Goal: Transaction & Acquisition: Book appointment/travel/reservation

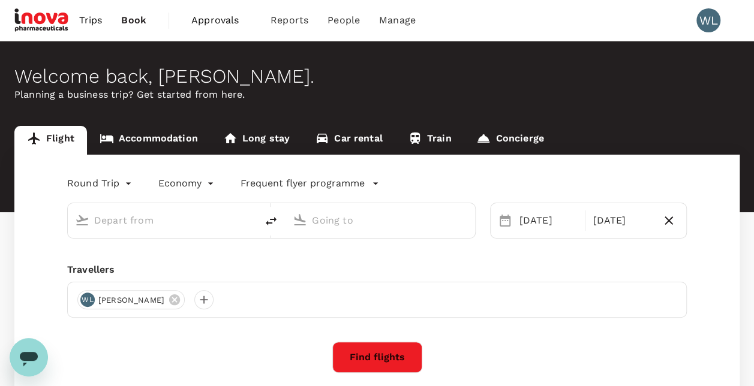
type input "Kuala Lumpur Intl ([GEOGRAPHIC_DATA])"
type input "Penang Intl (PEN)"
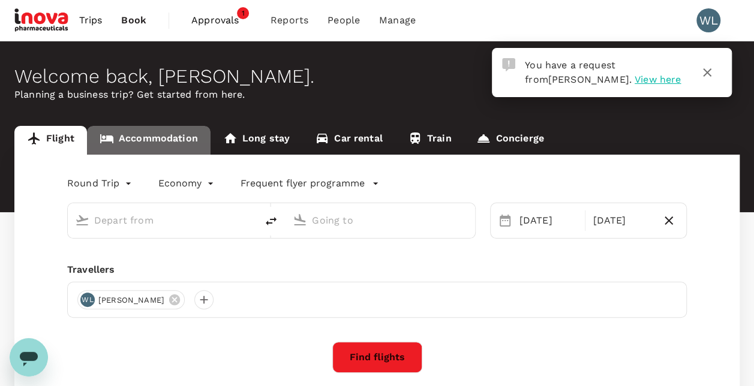
type input "Kuala Lumpur Intl ([GEOGRAPHIC_DATA])"
type input "Penang Intl (PEN)"
click at [161, 140] on link "Accommodation" at bounding box center [149, 140] width 124 height 29
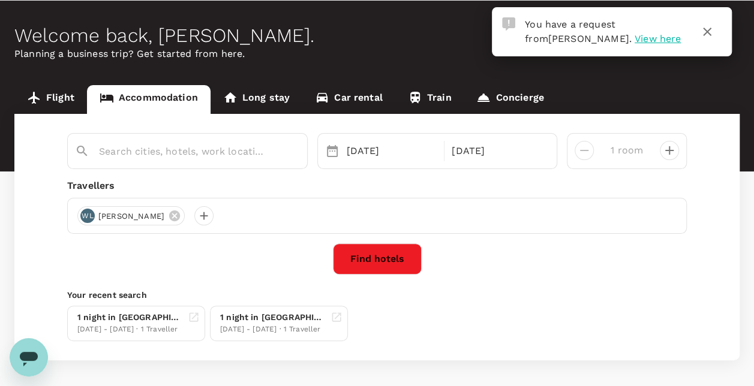
scroll to position [60, 0]
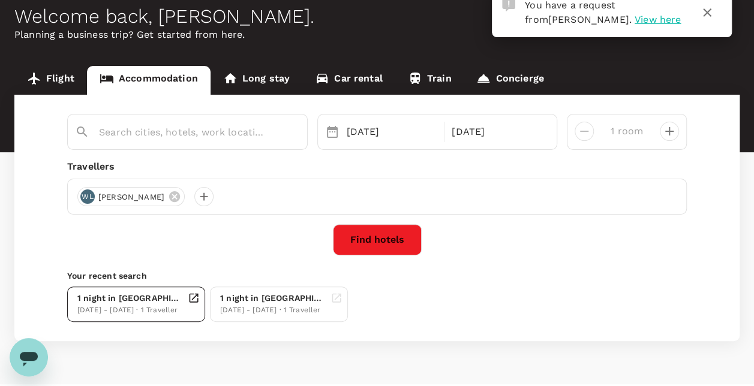
click at [146, 298] on div "1 night in [GEOGRAPHIC_DATA]" at bounding box center [130, 298] width 106 height 13
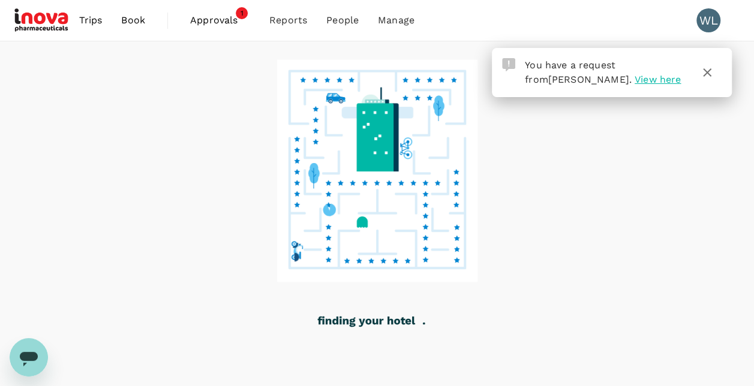
click at [709, 72] on icon "button" at bounding box center [707, 72] width 14 height 14
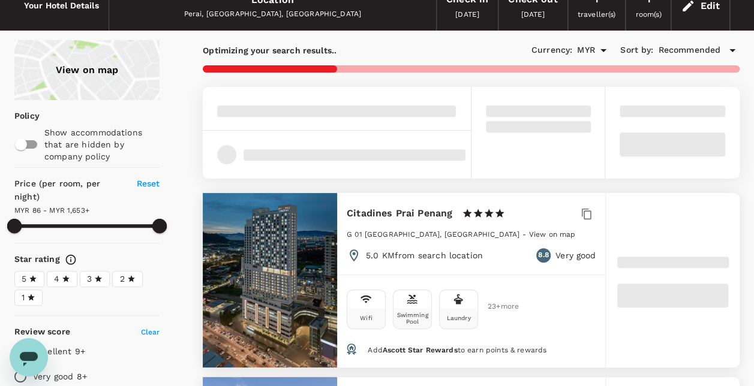
type input "1652.71"
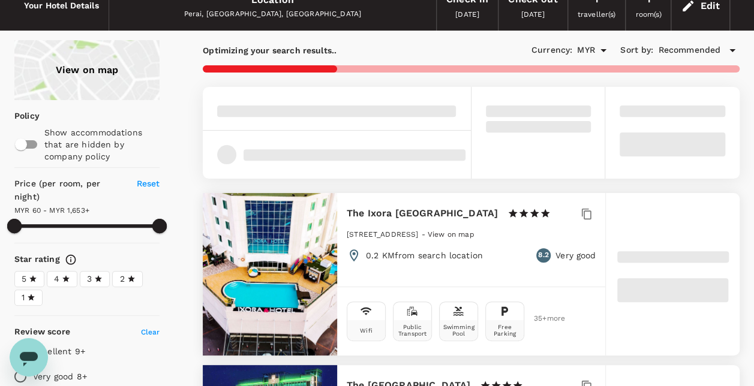
type input "59.71"
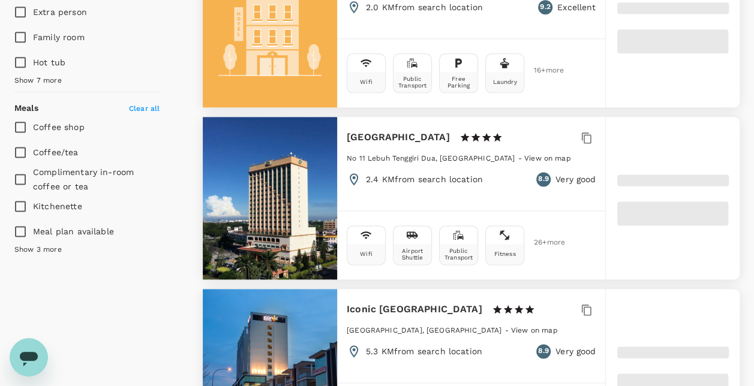
type input "1653.12"
type input "58.12"
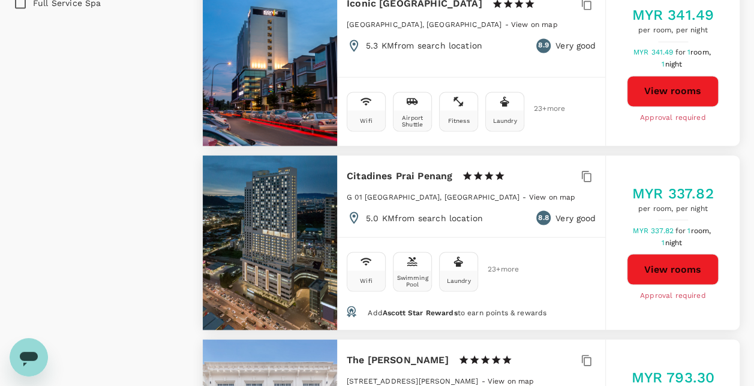
scroll to position [1020, 0]
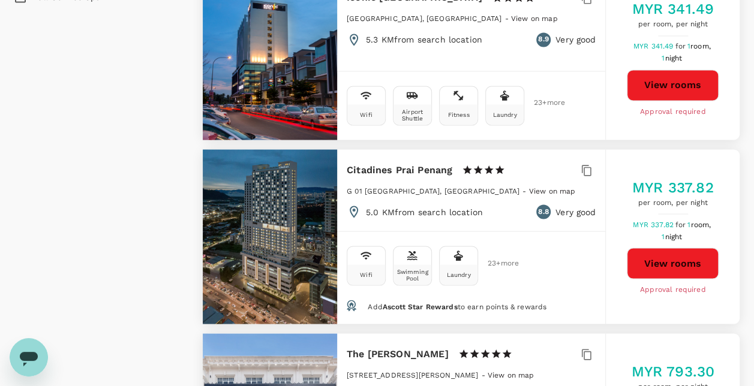
click at [666, 254] on button "View rooms" at bounding box center [673, 263] width 92 height 31
type input "1653.12"
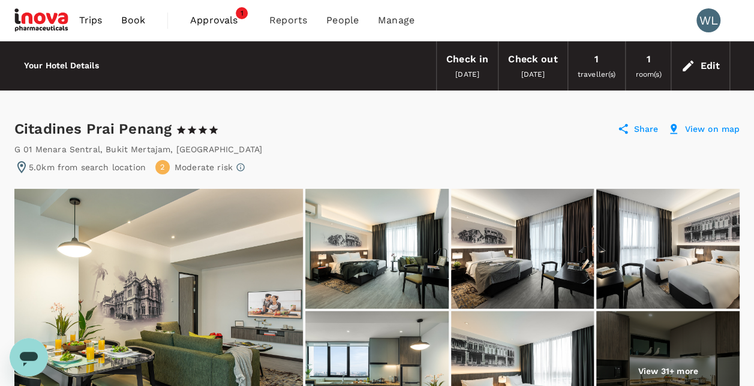
click at [206, 18] on span "Approvals" at bounding box center [220, 20] width 60 height 14
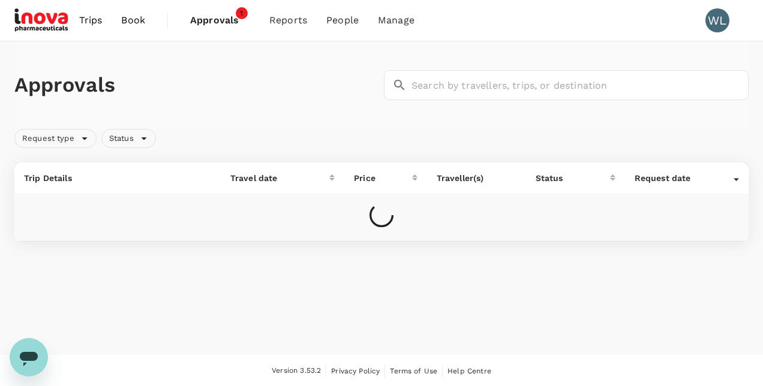
click at [137, 25] on span "Book" at bounding box center [133, 20] width 24 height 14
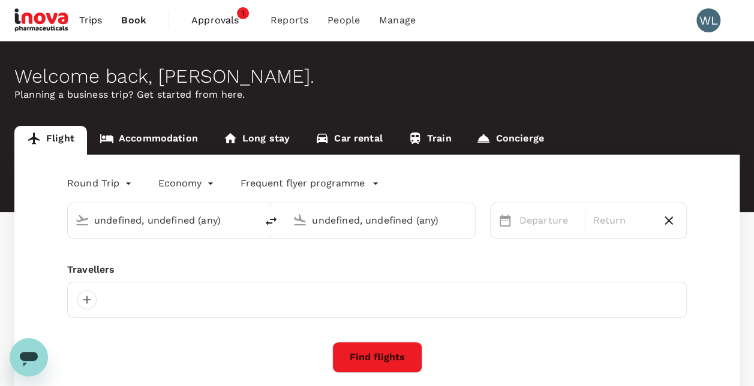
type input "Kuala Lumpur Intl ([GEOGRAPHIC_DATA])"
type input "Penang Intl (PEN)"
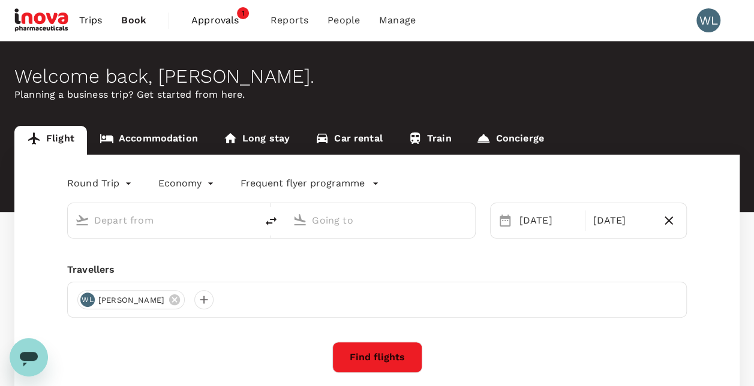
type input "Kuala Lumpur Intl ([GEOGRAPHIC_DATA])"
type input "Penang Intl (PEN)"
type input "Kuala Lumpur Intl ([GEOGRAPHIC_DATA])"
type input "Penang Intl (PEN)"
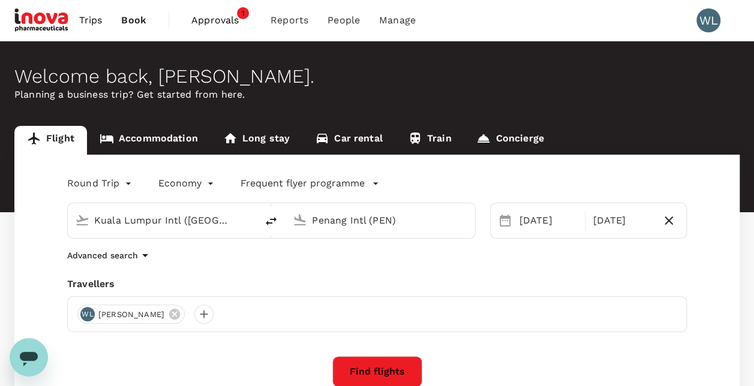
click at [179, 139] on link "Accommodation" at bounding box center [149, 140] width 124 height 29
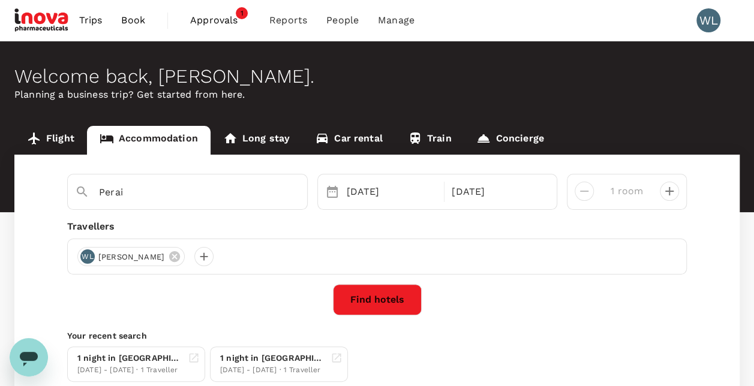
type input "Perai"
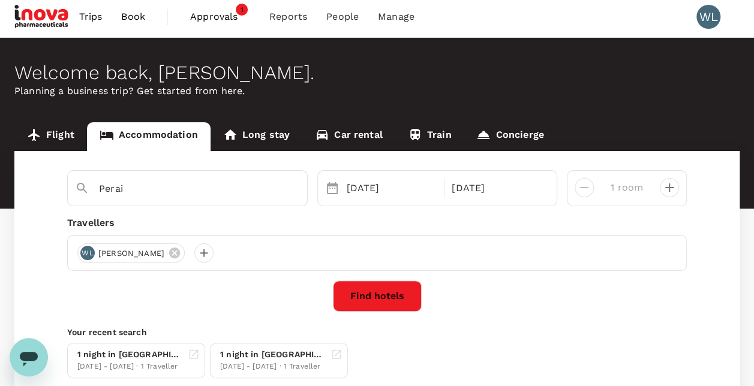
scroll to position [60, 0]
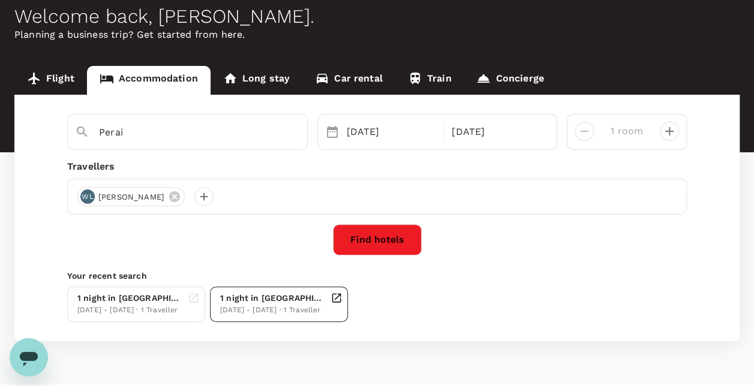
click at [289, 303] on div "1 night in Penang" at bounding box center [273, 298] width 106 height 13
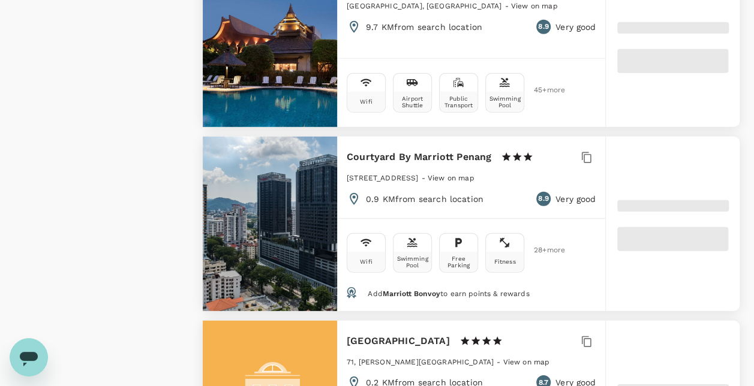
scroll to position [1620, 0]
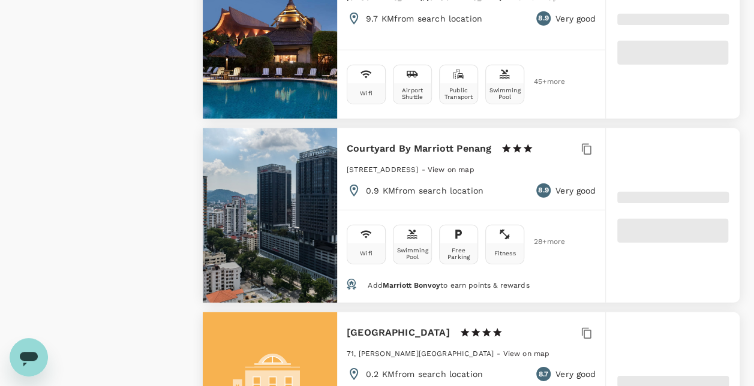
type input "1652.6"
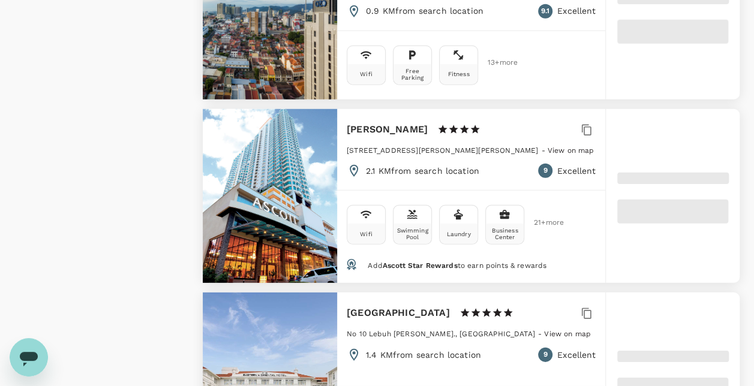
type input "60.6"
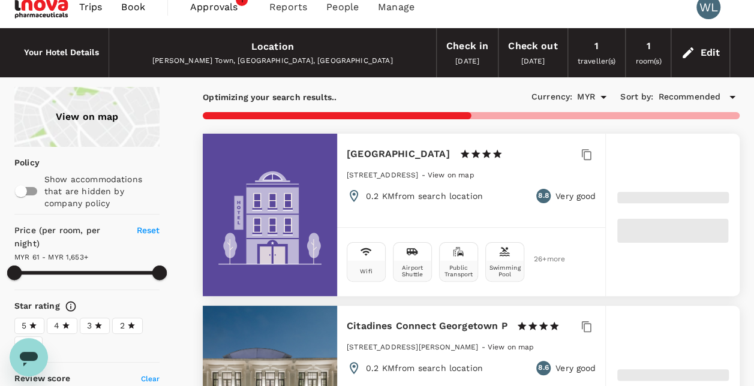
scroll to position [0, 0]
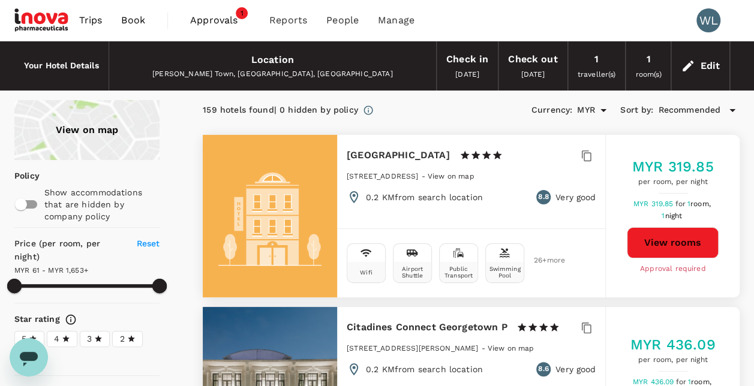
type input "1652.6"
click at [94, 23] on span "Trips" at bounding box center [90, 20] width 23 height 14
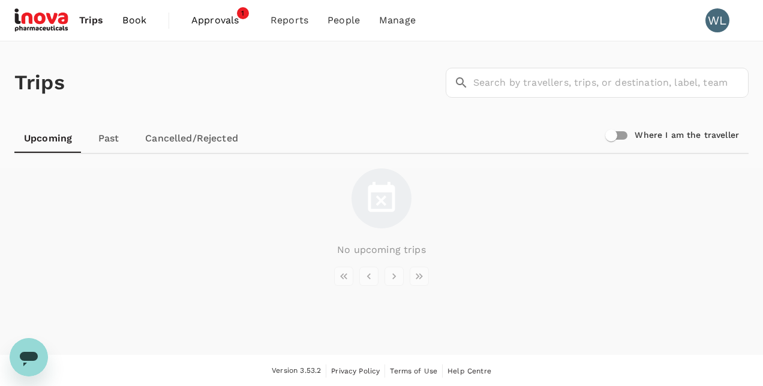
click at [139, 20] on span "Book" at bounding box center [134, 20] width 24 height 14
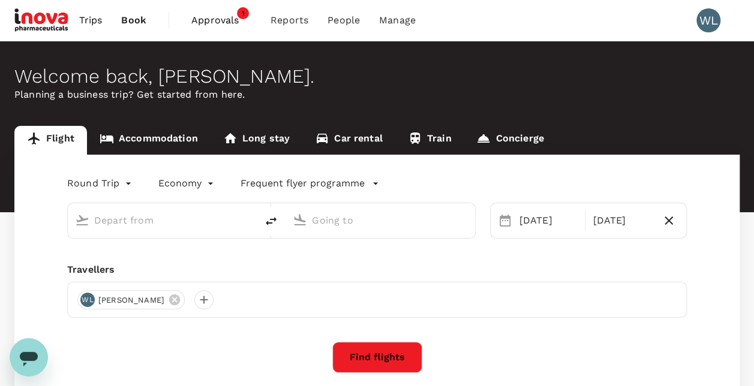
type input "Kuala Lumpur Intl (KUL)"
type input "Penang Intl (PEN)"
type input "Kuala Lumpur Intl (KUL)"
type input "Penang Intl (PEN)"
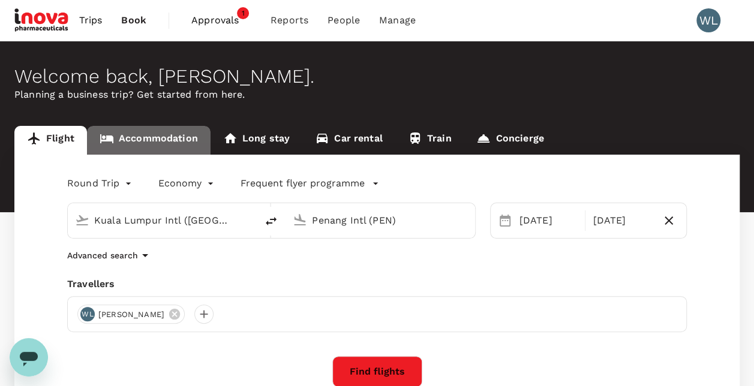
click at [172, 143] on link "Accommodation" at bounding box center [149, 140] width 124 height 29
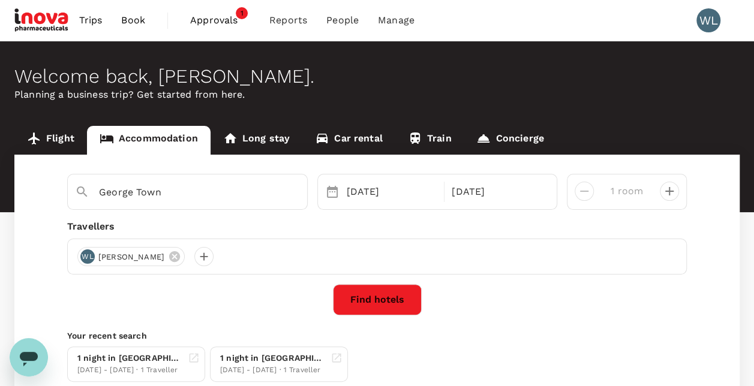
click at [253, 262] on div "WL Wayne Lim" at bounding box center [377, 257] width 620 height 36
click at [175, 202] on div "George Town" at bounding box center [182, 187] width 235 height 31
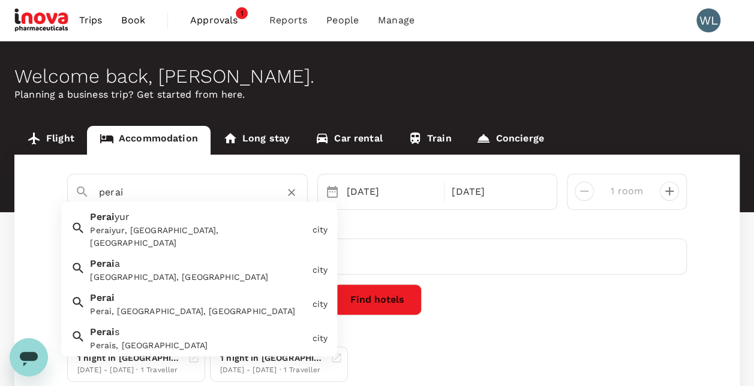
click at [186, 306] on div "Perai, Penang, Malaysia" at bounding box center [198, 312] width 217 height 13
type input "Perai"
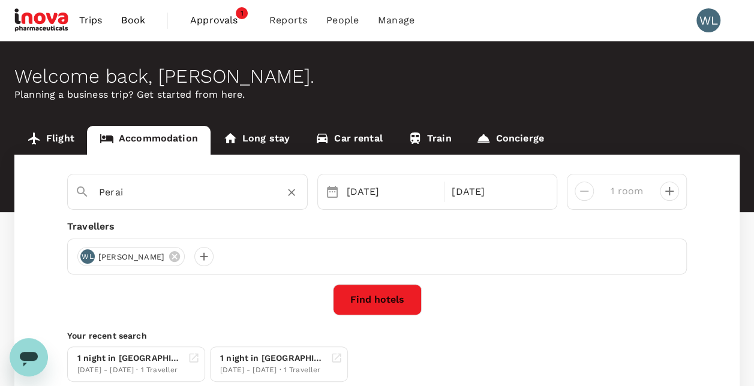
click at [402, 305] on button "Find hotels" at bounding box center [377, 299] width 89 height 31
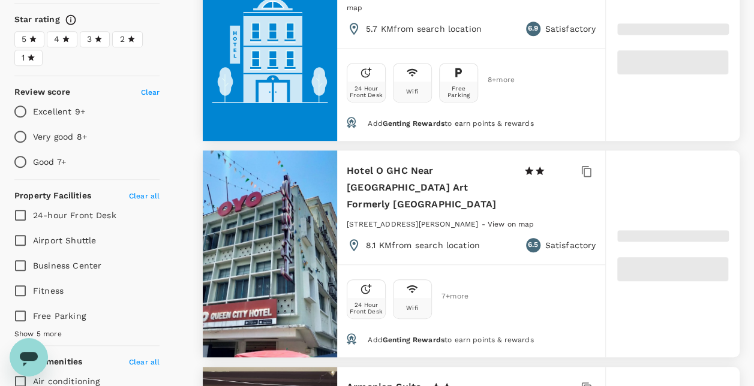
type input "1653.12"
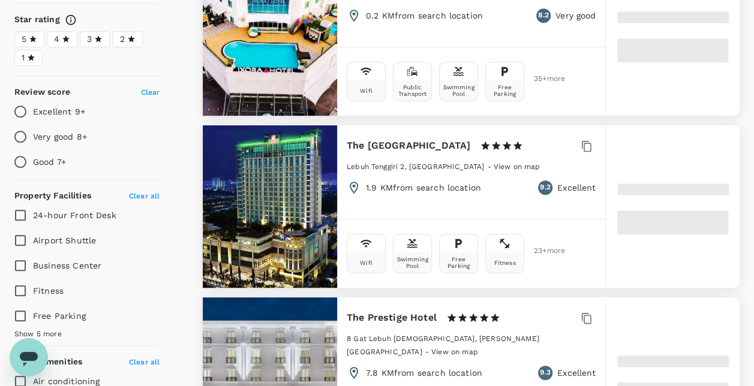
type input "58.12"
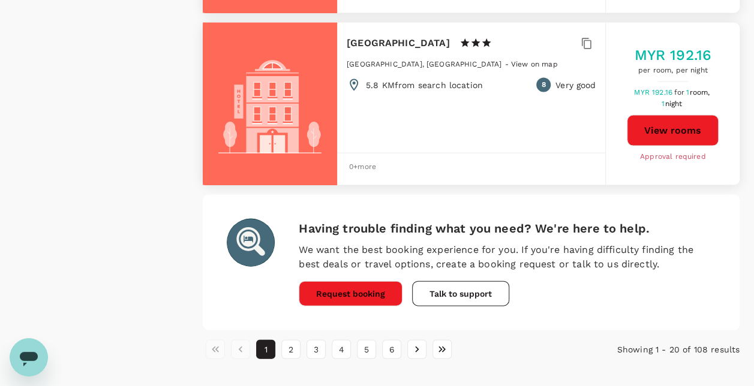
scroll to position [3449, 0]
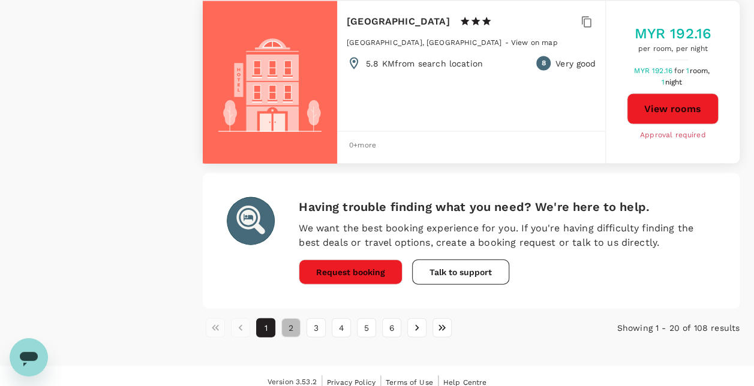
click at [292, 322] on button "2" at bounding box center [290, 328] width 19 height 19
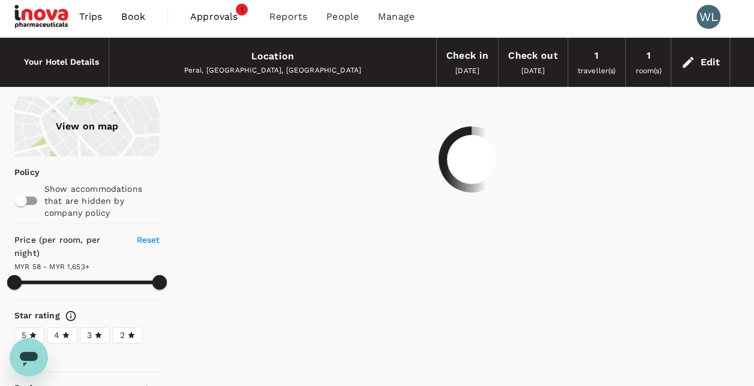
scroll to position [0, 0]
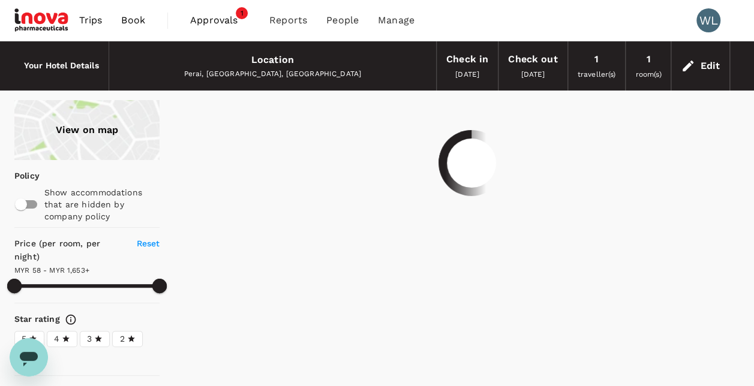
type input "1653.12"
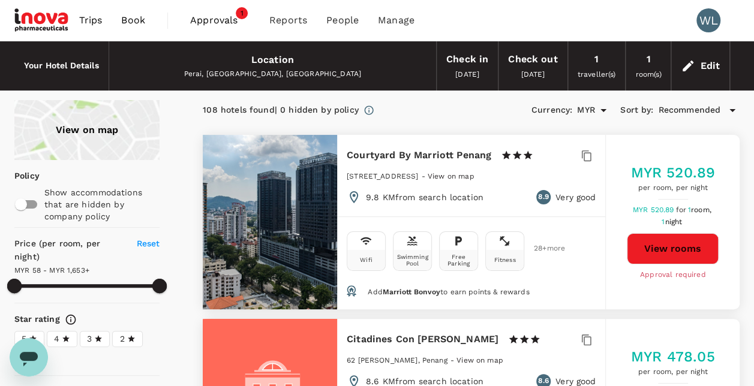
click at [139, 19] on span "Book" at bounding box center [133, 20] width 24 height 14
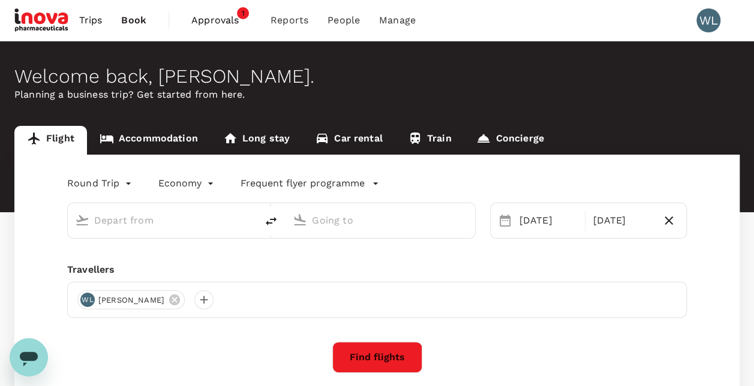
type input "Kuala Lumpur Intl (KUL)"
type input "Penang Intl (PEN)"
type input "Kuala Lumpur Intl (KUL)"
type input "Penang Intl (PEN)"
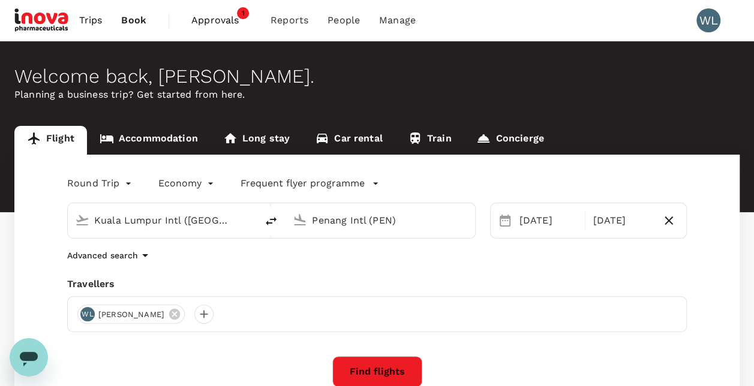
click at [149, 133] on link "Accommodation" at bounding box center [149, 140] width 124 height 29
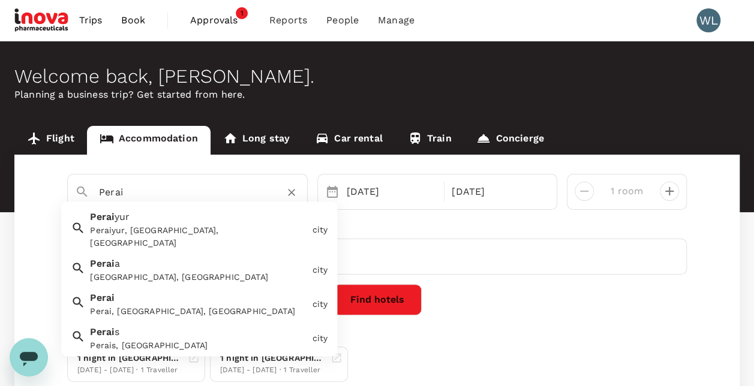
click at [176, 197] on input "Perai" at bounding box center [182, 192] width 167 height 19
click at [177, 197] on input "Perai" at bounding box center [182, 192] width 167 height 19
click at [99, 194] on input "Perai" at bounding box center [182, 192] width 167 height 19
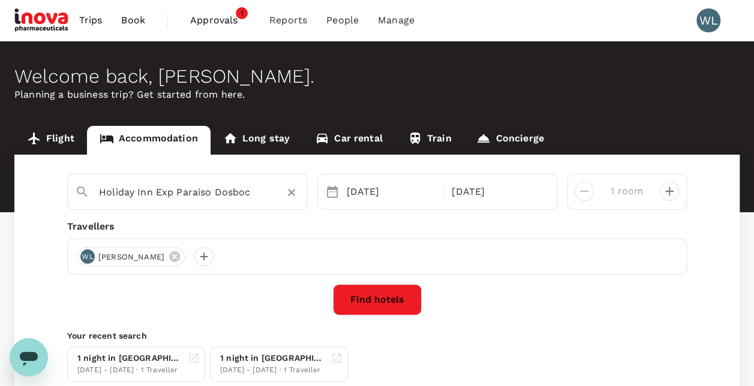
click at [245, 193] on input "Holiday Inn Exp Paraiso Dosboc" at bounding box center [182, 192] width 167 height 19
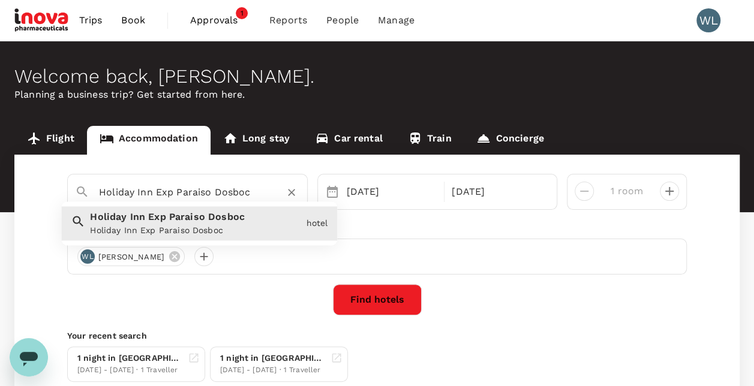
click at [250, 191] on input "Holiday Inn Exp Paraiso Dosboc" at bounding box center [182, 192] width 167 height 19
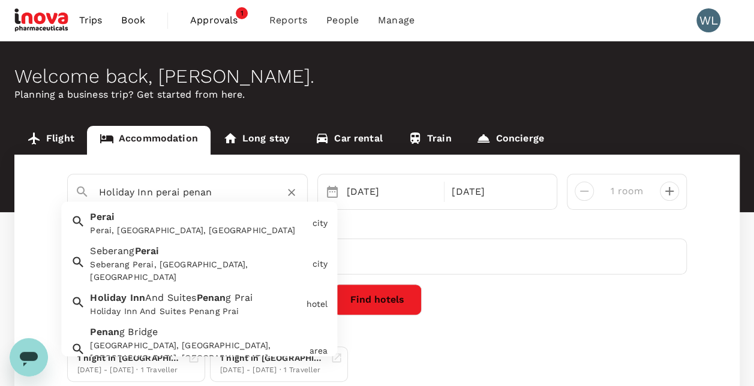
click at [218, 306] on div "Holiday Inn And Suites Penang Prai" at bounding box center [195, 312] width 211 height 13
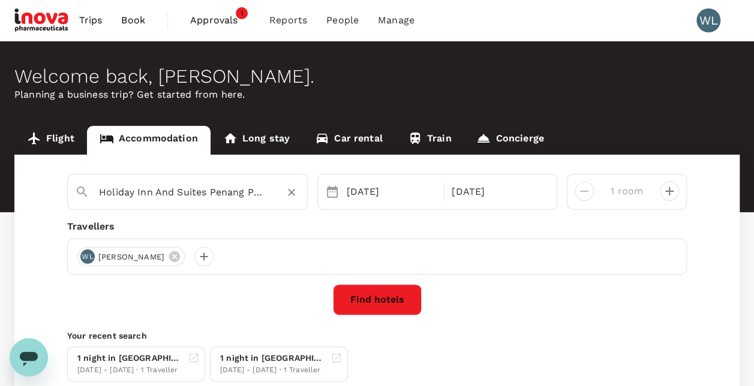
type input "Holiday Inn And Suites Penang Prai"
click at [388, 307] on button "Find hotels" at bounding box center [377, 299] width 89 height 31
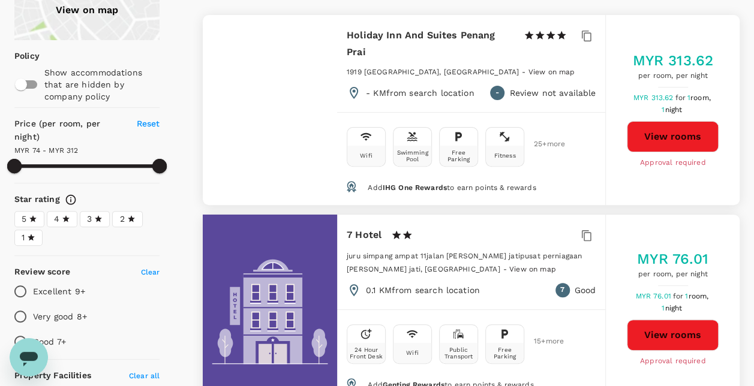
scroll to position [60, 0]
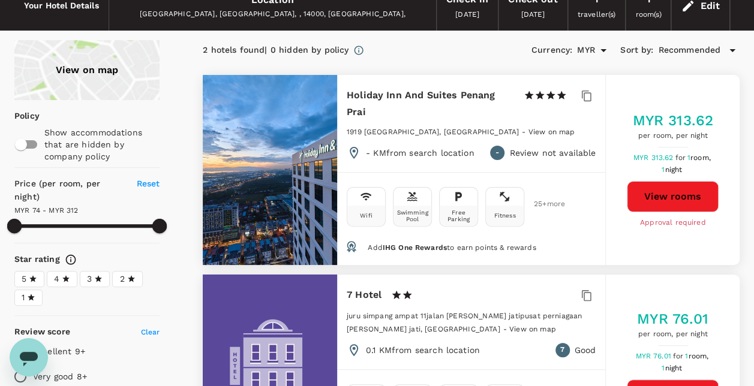
click at [684, 200] on button "View rooms" at bounding box center [673, 196] width 92 height 31
type input "311.19"
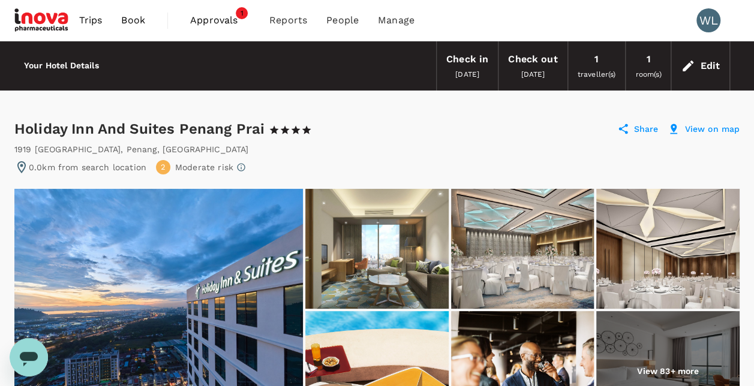
scroll to position [120, 0]
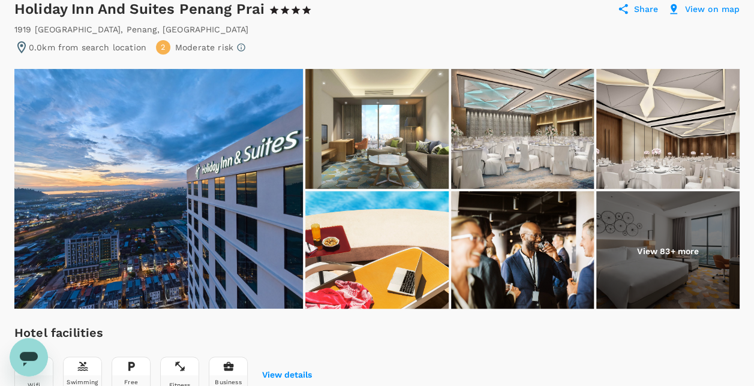
click at [670, 250] on p "View 83+ more" at bounding box center [668, 251] width 62 height 12
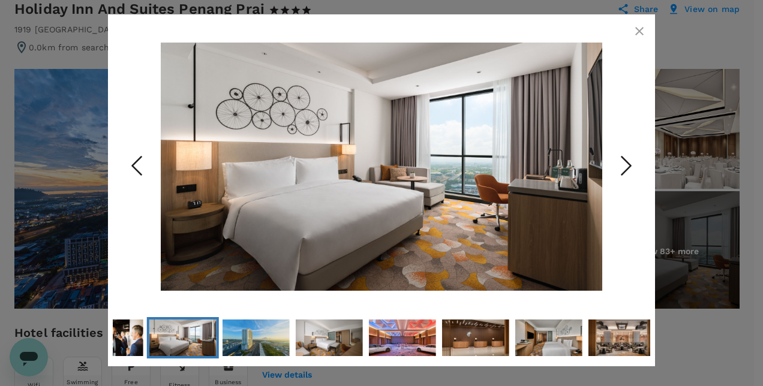
click at [626, 158] on icon "Next Slide" at bounding box center [626, 166] width 36 height 36
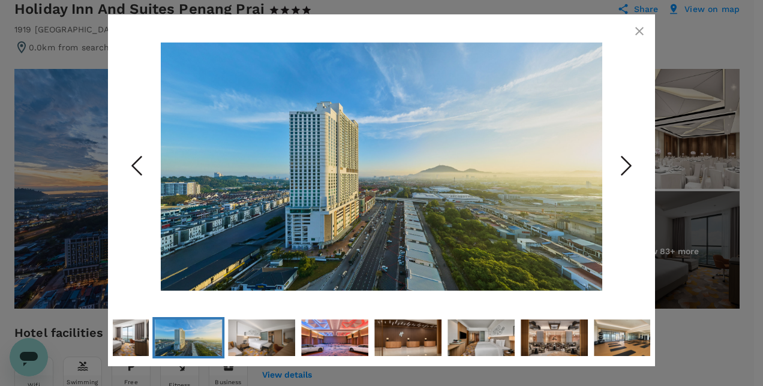
click at [641, 31] on icon "button" at bounding box center [639, 31] width 8 height 8
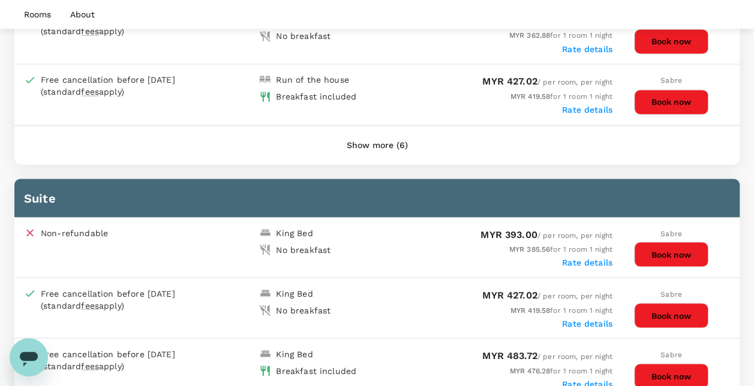
scroll to position [591, 0]
